Goal: Download file/media

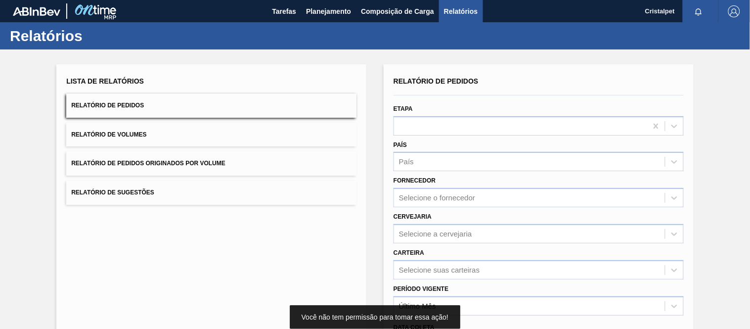
click at [465, 8] on span "Relatórios" at bounding box center [461, 11] width 34 height 12
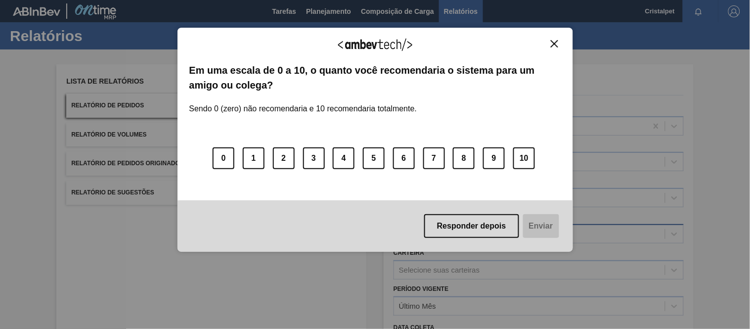
click at [460, 228] on button "Responder depois" at bounding box center [471, 226] width 95 height 24
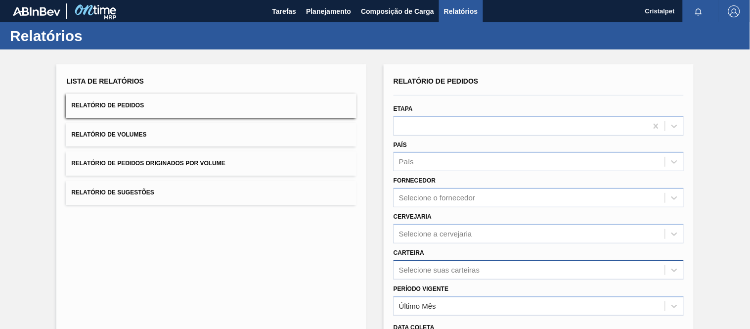
scroll to position [105, 0]
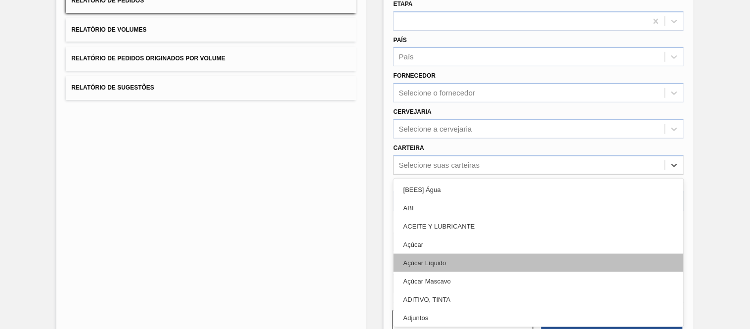
click at [421, 175] on div "option Açúcar Líquido focused, 5 of 101. 101 results available. Use Up and Down…" at bounding box center [539, 164] width 290 height 19
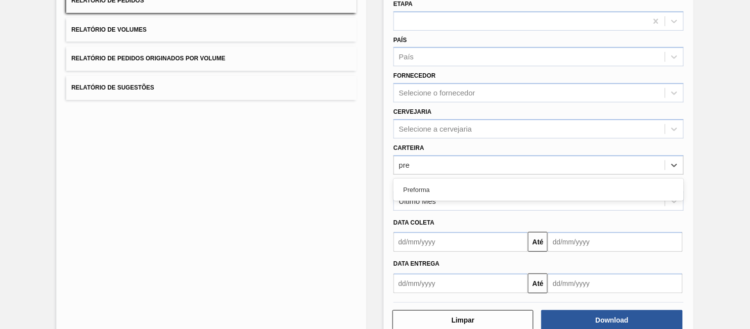
type input "pref"
drag, startPoint x: 422, startPoint y: 181, endPoint x: 417, endPoint y: 186, distance: 7.4
click at [418, 185] on div "Preforma" at bounding box center [539, 190] width 290 height 18
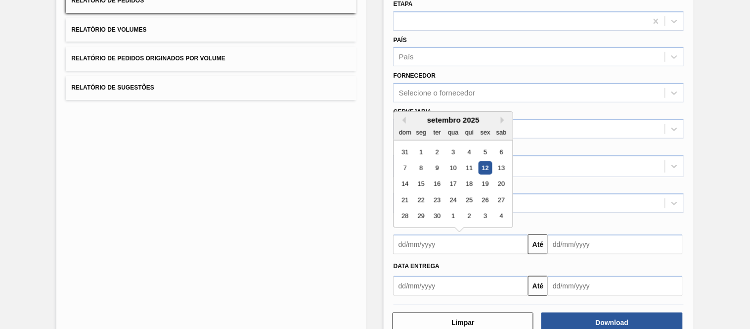
click at [428, 246] on input "text" at bounding box center [461, 244] width 135 height 20
drag, startPoint x: 422, startPoint y: 147, endPoint x: 419, endPoint y: 152, distance: 5.8
click at [422, 147] on div "1" at bounding box center [421, 151] width 13 height 13
type input "[DATE]"
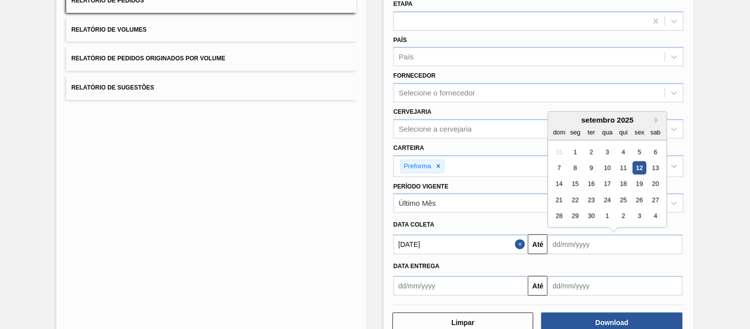
click at [566, 245] on input "text" at bounding box center [615, 244] width 135 height 20
click at [594, 213] on div "30" at bounding box center [591, 216] width 13 height 13
type input "[DATE]"
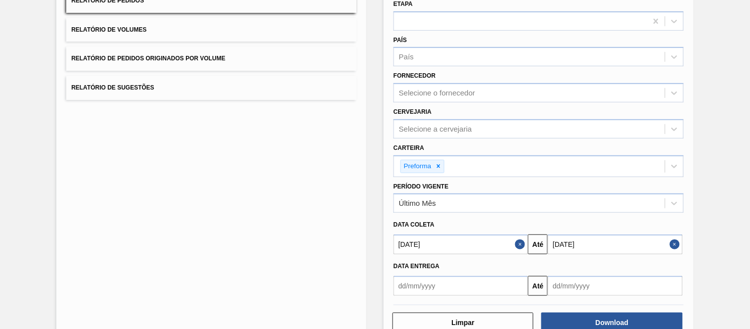
scroll to position [129, 0]
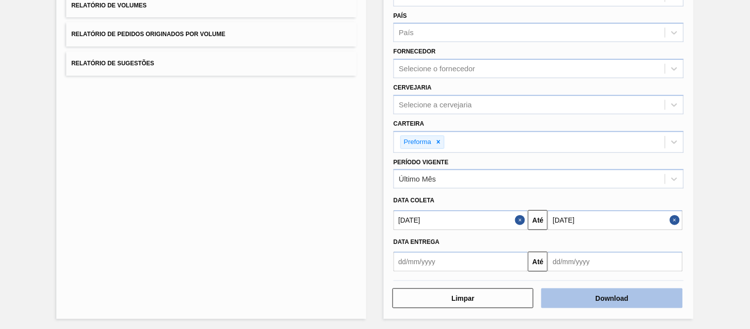
click at [601, 298] on button "Download" at bounding box center [612, 298] width 141 height 20
